Goal: Information Seeking & Learning: Learn about a topic

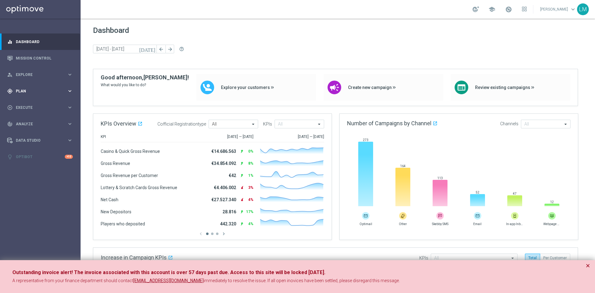
click at [27, 88] on div "gps_fixed Plan" at bounding box center [37, 91] width 60 height 6
click at [28, 104] on div "Target Groups" at bounding box center [48, 103] width 64 height 9
click at [25, 91] on span "Plan" at bounding box center [41, 91] width 51 height 4
click at [27, 73] on span "Explore" at bounding box center [41, 75] width 51 height 4
click at [32, 96] on link "Target Group Discovery" at bounding box center [40, 96] width 48 height 5
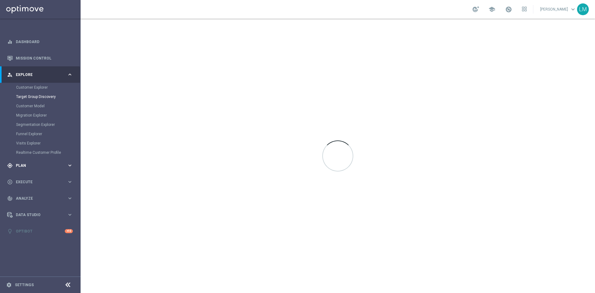
click at [25, 164] on span "Plan" at bounding box center [41, 166] width 51 height 4
drag, startPoint x: 32, startPoint y: 120, endPoint x: 22, endPoint y: 122, distance: 10.4
click at [24, 121] on div "Streams" at bounding box center [48, 122] width 64 height 9
click at [18, 124] on div "Streams" at bounding box center [48, 122] width 64 height 9
click at [24, 142] on div "play_circle_outline Execute" at bounding box center [37, 145] width 60 height 6
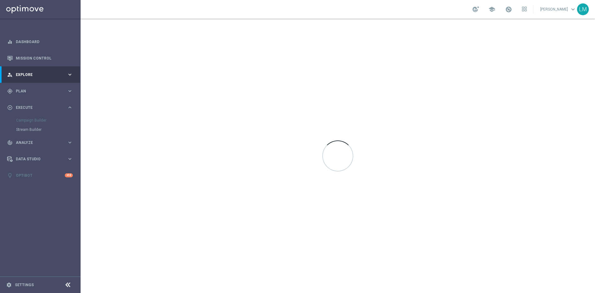
click at [21, 119] on div "Campaign Builder" at bounding box center [48, 120] width 64 height 9
click at [23, 109] on span "Execute" at bounding box center [41, 108] width 51 height 4
click at [38, 43] on link "Dashboard" at bounding box center [44, 41] width 57 height 16
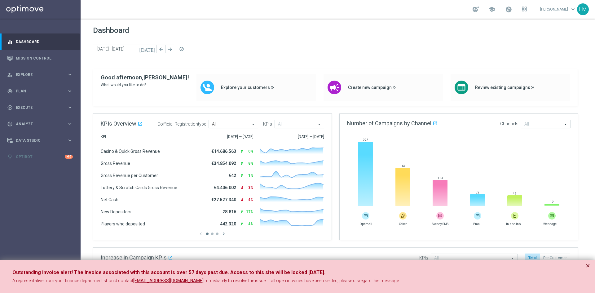
click at [587, 265] on button "×" at bounding box center [588, 265] width 4 height 7
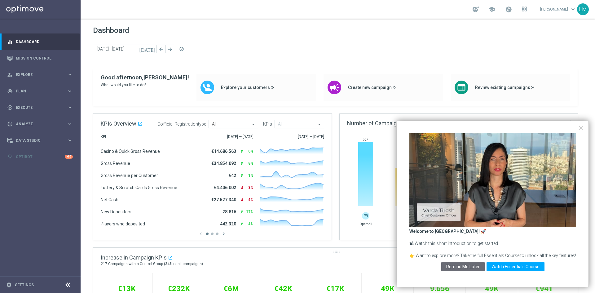
click at [478, 265] on button "Remind Me Later" at bounding box center [463, 266] width 43 height 9
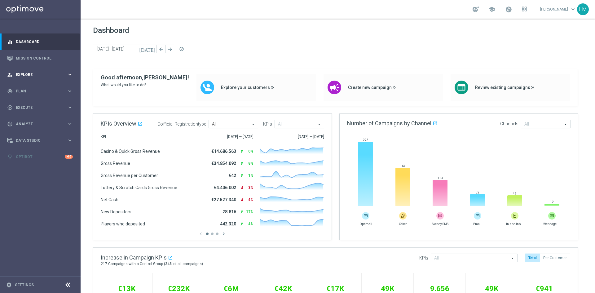
click at [32, 74] on span "Explore" at bounding box center [41, 75] width 51 height 4
click at [36, 87] on link "Customer Explorer" at bounding box center [40, 87] width 48 height 5
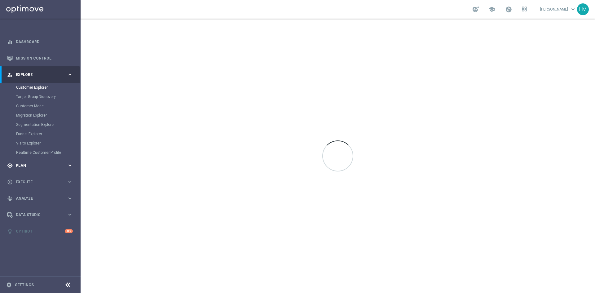
click at [31, 164] on span "Plan" at bounding box center [41, 166] width 51 height 4
click at [35, 88] on div "gps_fixed Plan" at bounding box center [37, 91] width 60 height 6
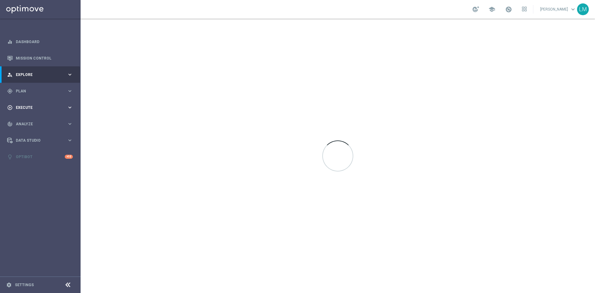
click at [29, 106] on span "Execute" at bounding box center [41, 108] width 51 height 4
click at [36, 103] on div "play_circle_outline Execute keyboard_arrow_right" at bounding box center [40, 107] width 80 height 16
click at [31, 125] on span "Analyze" at bounding box center [41, 124] width 51 height 4
click at [37, 124] on span "Analyze" at bounding box center [41, 124] width 51 height 4
click at [35, 141] on span "Data Studio" at bounding box center [41, 141] width 51 height 4
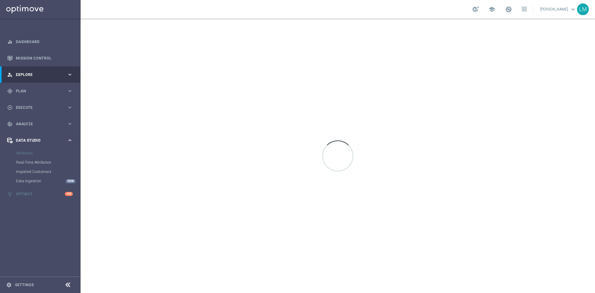
click at [41, 135] on div "Data Studio keyboard_arrow_right" at bounding box center [40, 140] width 80 height 16
click at [66, 125] on span "Analyze" at bounding box center [41, 124] width 51 height 4
click at [72, 200] on icon "keyboard_arrow_right" at bounding box center [70, 202] width 6 height 6
click at [69, 215] on icon "keyboard_arrow_right" at bounding box center [70, 215] width 6 height 6
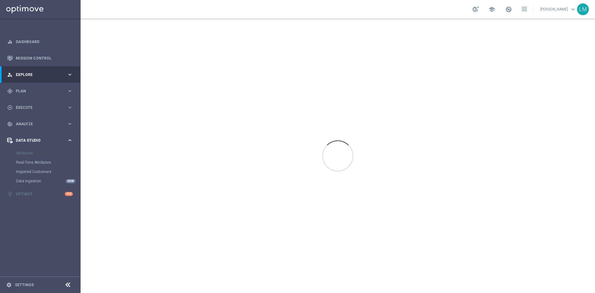
click at [70, 138] on icon "keyboard_arrow_right" at bounding box center [70, 140] width 6 height 6
click at [61, 76] on span "Explore" at bounding box center [41, 75] width 51 height 4
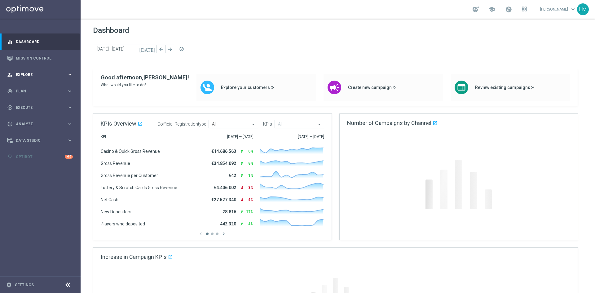
click at [33, 72] on div "person_search Explore" at bounding box center [37, 75] width 60 height 6
click at [29, 87] on link "Customer Explorer" at bounding box center [40, 87] width 48 height 5
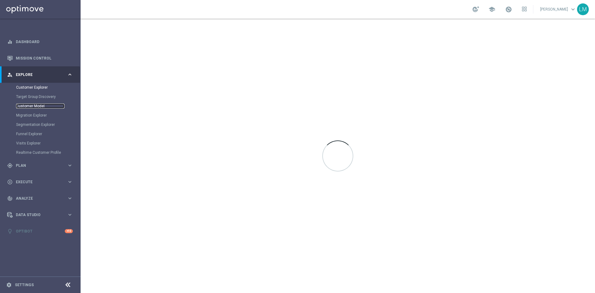
click at [25, 106] on link "Customer Model" at bounding box center [40, 106] width 48 height 5
click at [40, 125] on link "Segmentation Explorer" at bounding box center [40, 124] width 48 height 5
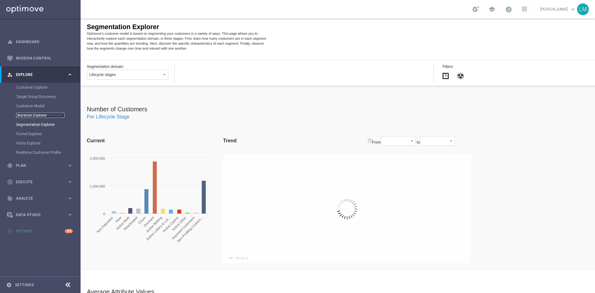
click at [34, 114] on link "Migration Explorer" at bounding box center [40, 115] width 48 height 5
